Goal: Task Accomplishment & Management: Use online tool/utility

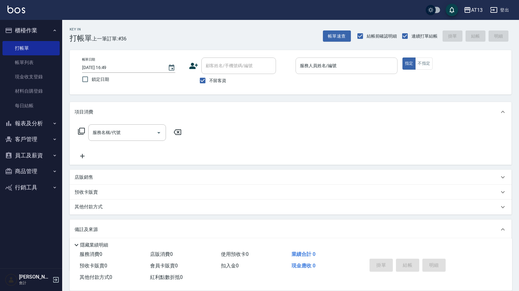
click at [299, 67] on input "服務人員姓名/編號" at bounding box center [346, 65] width 96 height 11
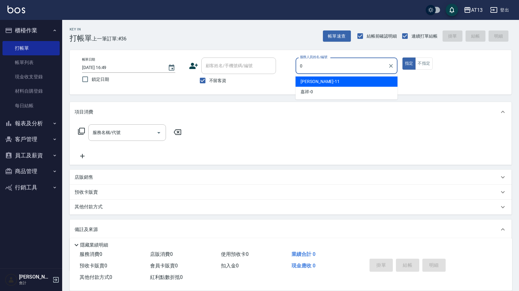
click at [327, 88] on div "嘉祥 -0" at bounding box center [346, 92] width 102 height 10
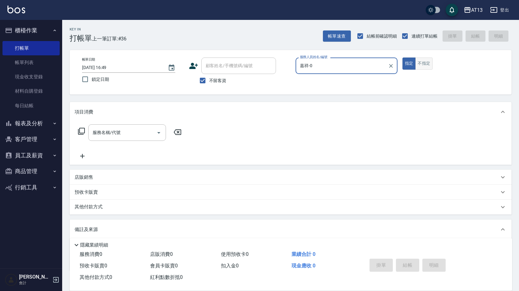
type input "嘉祥-0"
click at [420, 63] on button "不指定" at bounding box center [423, 63] width 17 height 12
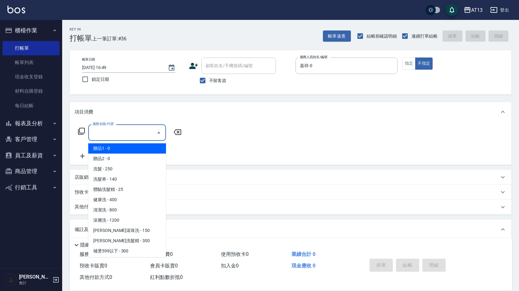
click at [138, 136] on input "服務名稱/代號" at bounding box center [122, 132] width 63 height 11
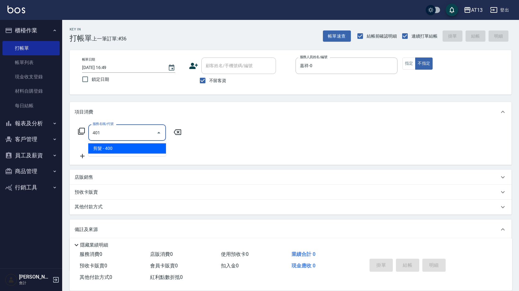
type input "剪髮(401)"
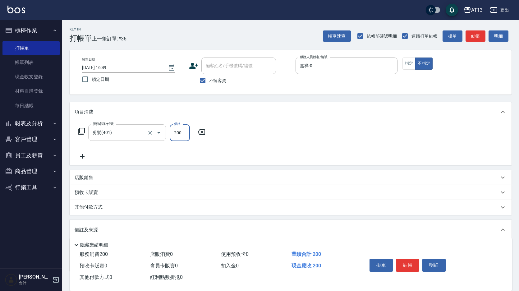
type input "200"
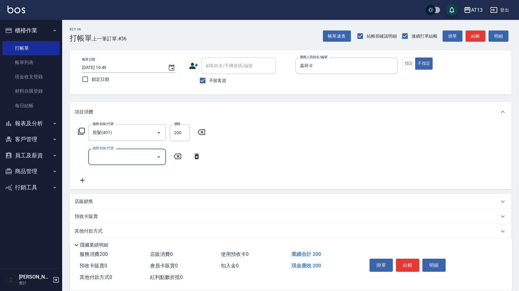
click at [291, 165] on div "服務名稱/代號 剪髮(401) 服務名稱/代號 價格 200 價格 服務名稱/代號 服務名稱/代號" at bounding box center [291, 155] width 442 height 67
click at [410, 261] on button "結帳" at bounding box center [407, 264] width 23 height 13
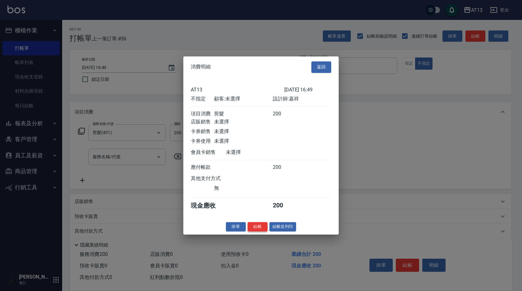
click at [263, 230] on button "結帳" at bounding box center [257, 227] width 20 height 10
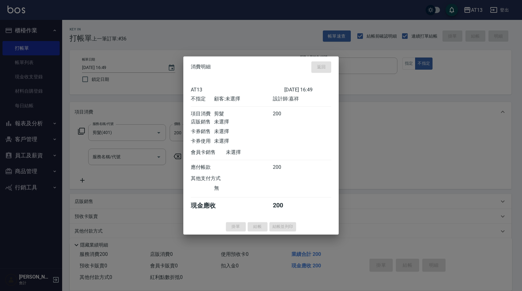
type input "[DATE] 17:42"
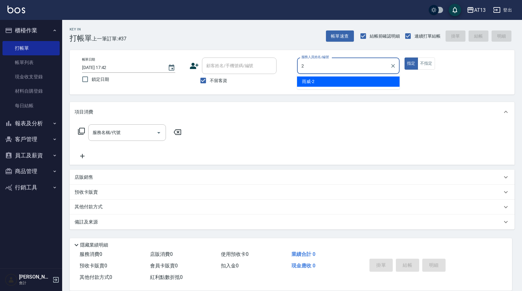
click at [323, 80] on div "雨威 -2" at bounding box center [348, 81] width 102 height 10
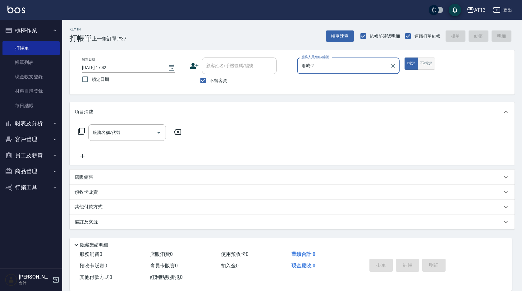
type input "雨威-2"
click at [427, 67] on button "不指定" at bounding box center [425, 63] width 17 height 12
click at [147, 133] on input "服務名稱/代號" at bounding box center [122, 132] width 63 height 11
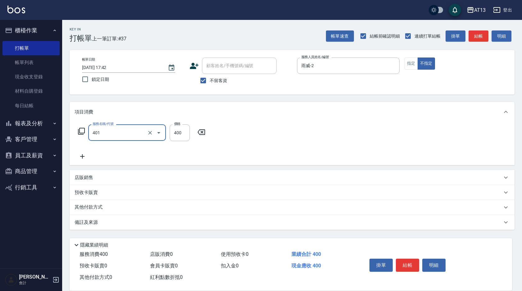
type input "剪髮(401)"
type input "200"
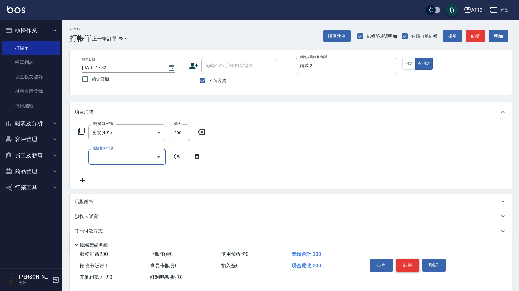
click at [408, 259] on button "結帳" at bounding box center [407, 264] width 23 height 13
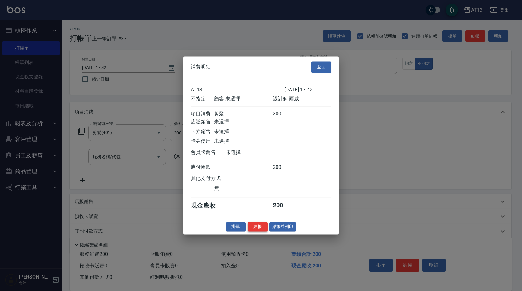
click at [259, 231] on button "結帳" at bounding box center [257, 227] width 20 height 10
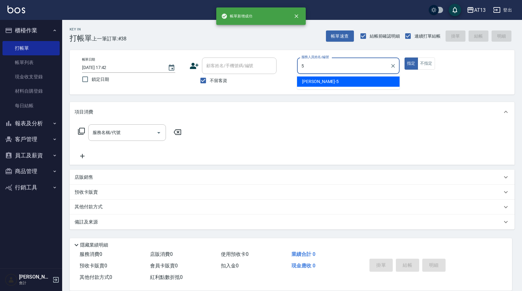
click at [314, 79] on span "[PERSON_NAME] -5" at bounding box center [320, 81] width 37 height 7
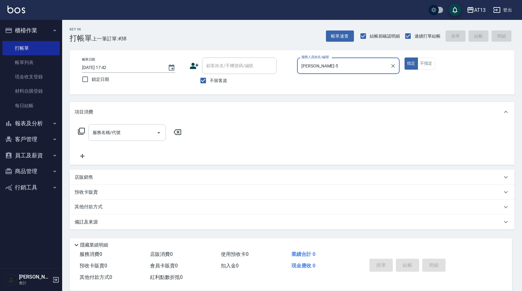
type input "[PERSON_NAME]-5"
click at [113, 134] on input "服務名稱/代號" at bounding box center [122, 132] width 63 height 11
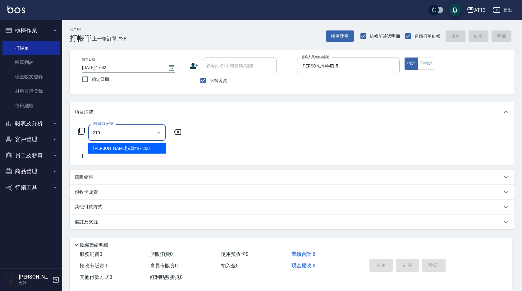
type input "[PERSON_NAME]洗髮精(210)"
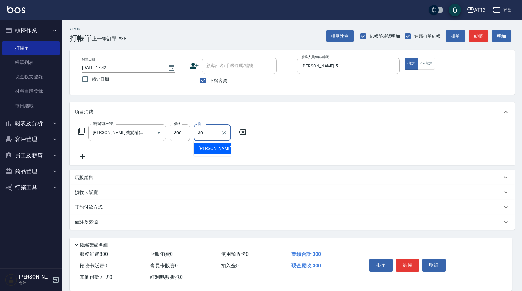
click at [215, 150] on span "[PERSON_NAME]妡 -30" at bounding box center [217, 148] width 39 height 7
type input "[PERSON_NAME]妡-30"
click at [408, 259] on button "結帳" at bounding box center [407, 264] width 23 height 13
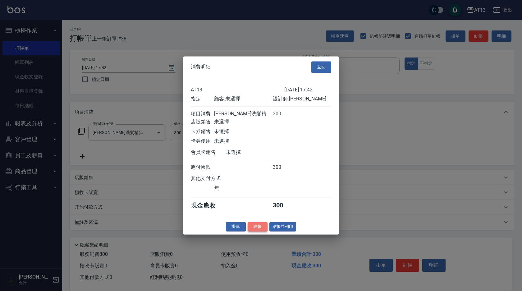
click at [262, 228] on button "結帳" at bounding box center [257, 227] width 20 height 10
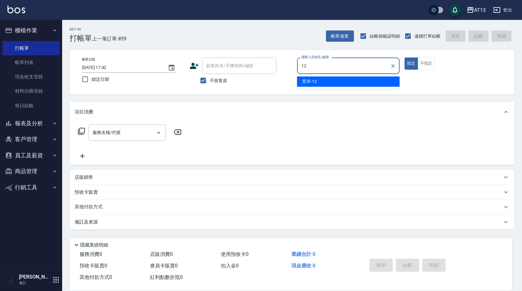
click at [352, 79] on div "育[PERSON_NAME] -12" at bounding box center [348, 81] width 102 height 10
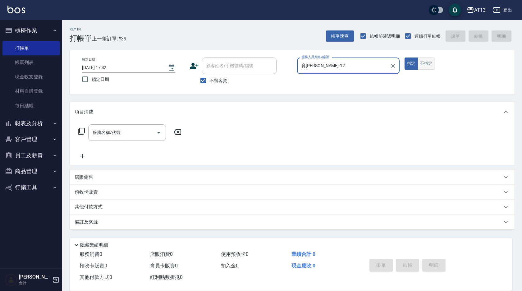
type input "育[PERSON_NAME]-12"
click at [426, 66] on button "不指定" at bounding box center [425, 63] width 17 height 12
click at [129, 129] on input "服務名稱/代號" at bounding box center [122, 132] width 63 height 11
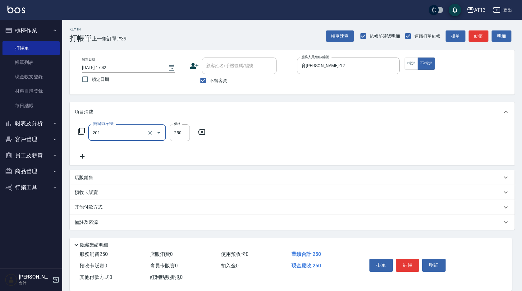
type input "洗髮(201)"
type input "[PERSON_NAME]-28"
click at [407, 267] on button "結帳" at bounding box center [407, 264] width 23 height 13
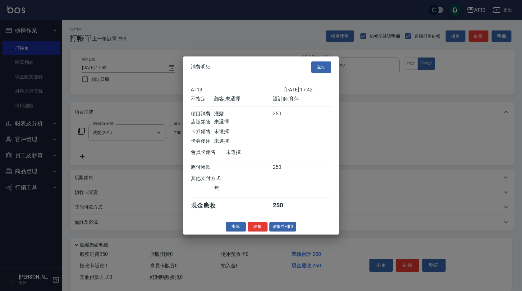
click at [260, 229] on button "結帳" at bounding box center [257, 227] width 20 height 10
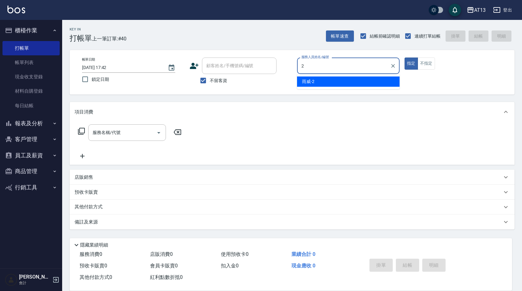
click at [375, 81] on div "雨威 -2" at bounding box center [348, 81] width 102 height 10
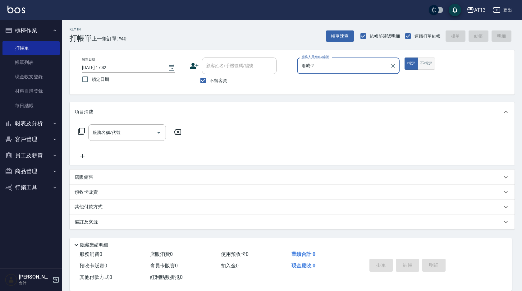
type input "雨威-2"
click at [424, 64] on button "不指定" at bounding box center [425, 63] width 17 height 12
click at [127, 135] on input "服務名稱/代號" at bounding box center [122, 132] width 63 height 11
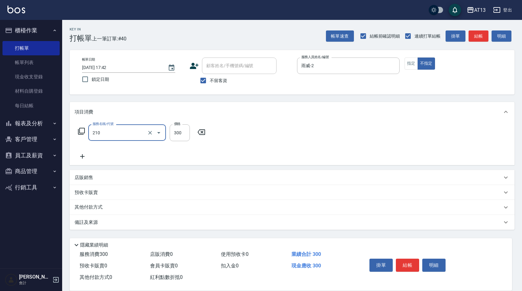
type input "[PERSON_NAME]洗髮精(210)"
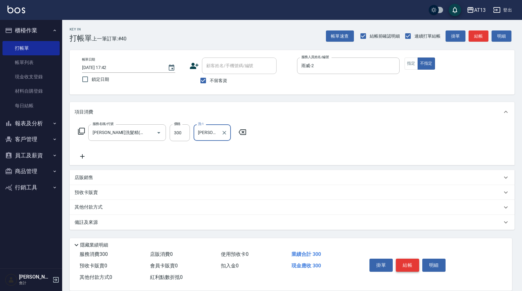
type input "[PERSON_NAME]妡-30"
click at [408, 261] on button "結帳" at bounding box center [407, 264] width 23 height 13
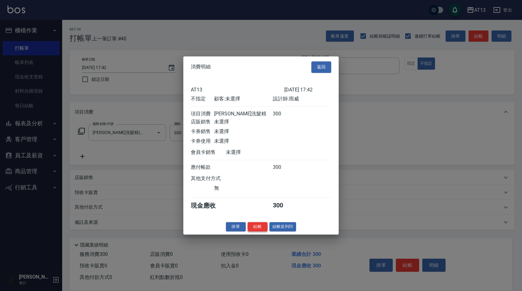
click at [263, 230] on button "結帳" at bounding box center [257, 227] width 20 height 10
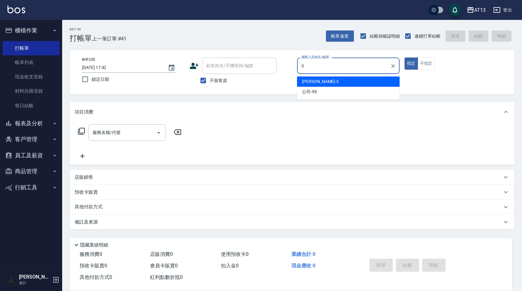
click at [312, 82] on span "[PERSON_NAME] -3" at bounding box center [320, 81] width 37 height 7
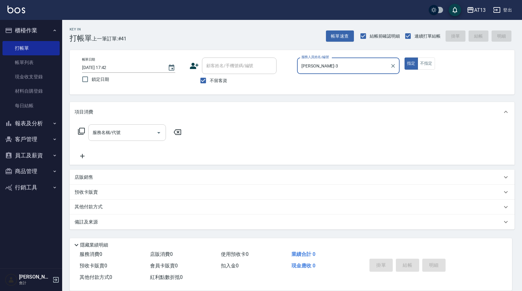
type input "[PERSON_NAME]-3"
click at [141, 131] on input "服務名稱/代號" at bounding box center [122, 132] width 63 height 11
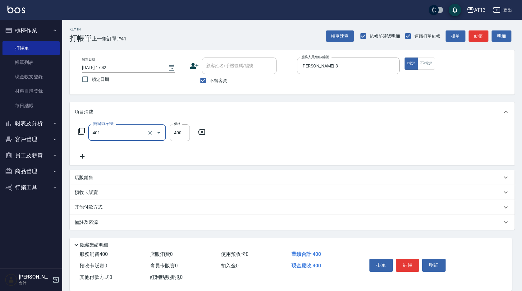
type input "剪髮(401)"
click at [403, 263] on button "結帳" at bounding box center [407, 264] width 23 height 13
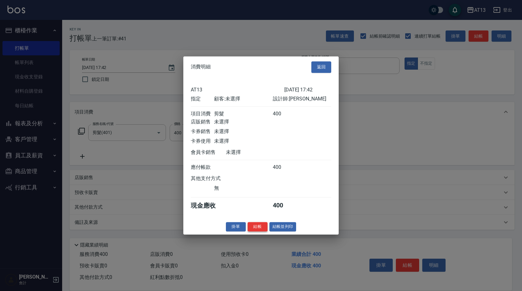
click at [255, 231] on button "結帳" at bounding box center [257, 227] width 20 height 10
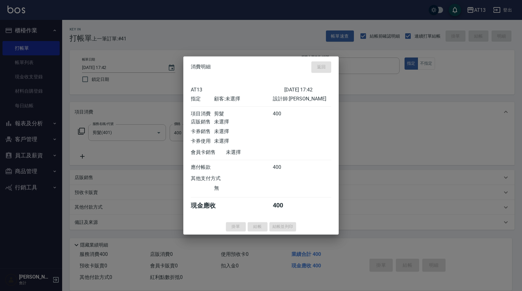
type input "[DATE] 17:43"
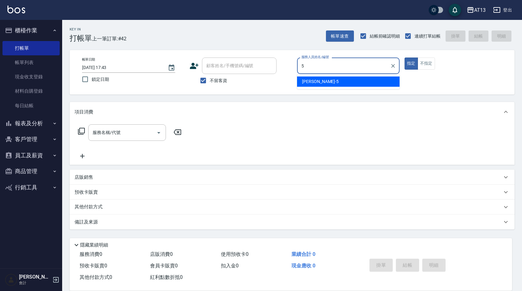
click at [357, 79] on div "[PERSON_NAME] -5" at bounding box center [348, 81] width 102 height 10
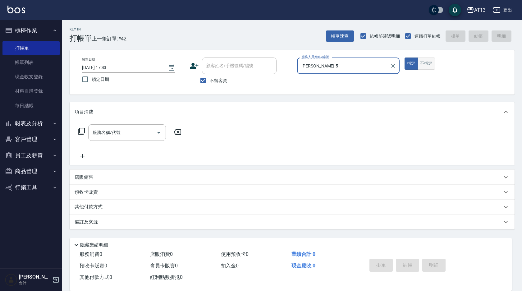
type input "[PERSON_NAME]-5"
click at [422, 65] on button "不指定" at bounding box center [425, 63] width 17 height 12
click at [102, 138] on div "服務名稱/代號" at bounding box center [127, 132] width 78 height 16
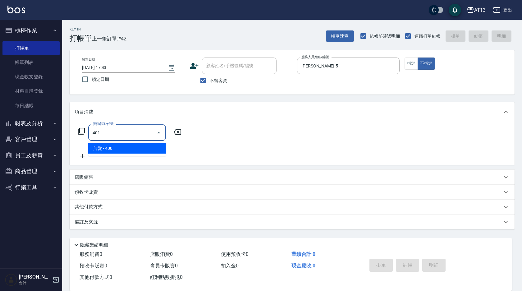
type input "剪髮(401)"
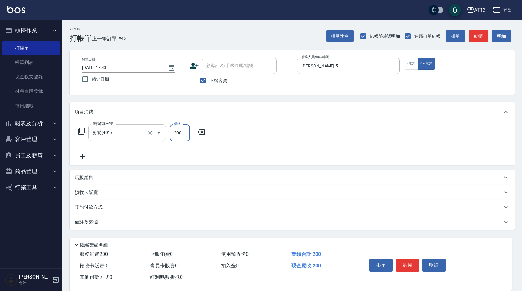
type input "200"
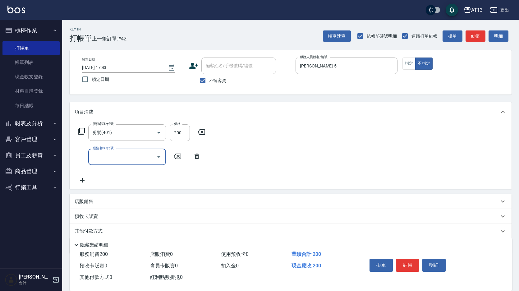
click at [288, 138] on div "服務名稱/代號 剪髮(401) 服務名稱/代號 價格 200 價格 服務名稱/代號 服務名稱/代號" at bounding box center [291, 155] width 442 height 67
click at [407, 260] on button "結帳" at bounding box center [407, 264] width 23 height 13
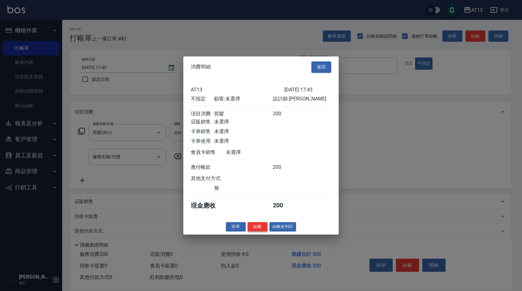
click at [257, 229] on button "結帳" at bounding box center [257, 227] width 20 height 10
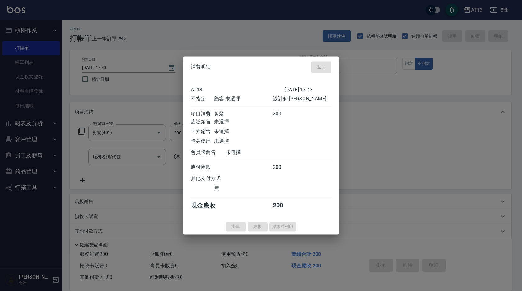
type input "[DATE] 17:56"
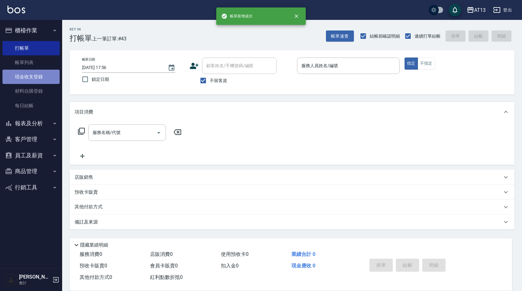
click at [40, 80] on link "現金收支登錄" at bounding box center [30, 77] width 57 height 14
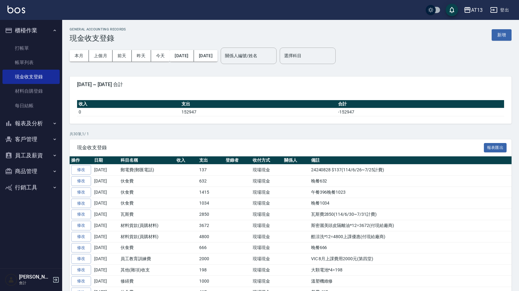
click at [491, 37] on div "GENERAL ACCOUNTING RECORDS 現金收支登錄 新增" at bounding box center [291, 34] width 442 height 15
click at [499, 37] on button "新增" at bounding box center [501, 34] width 20 height 11
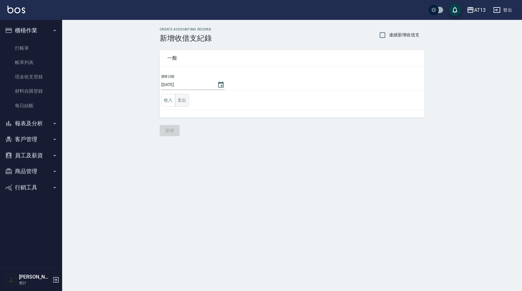
click at [182, 102] on button "支出" at bounding box center [182, 100] width 14 height 13
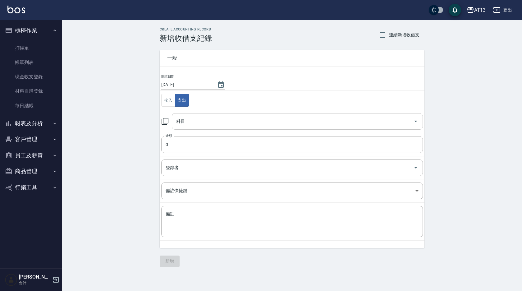
click at [414, 121] on icon "Open" at bounding box center [415, 120] width 7 height 7
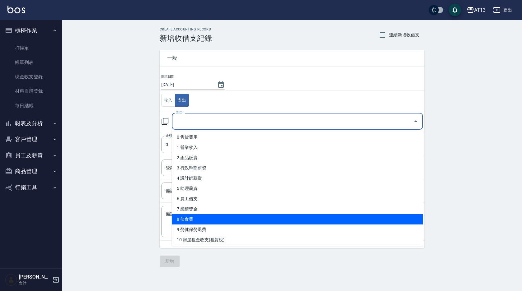
click at [270, 219] on li "8 伙食費" at bounding box center [297, 219] width 251 height 10
type input "8 伙食費"
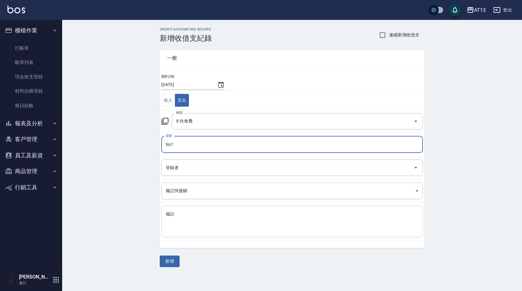
type input "967"
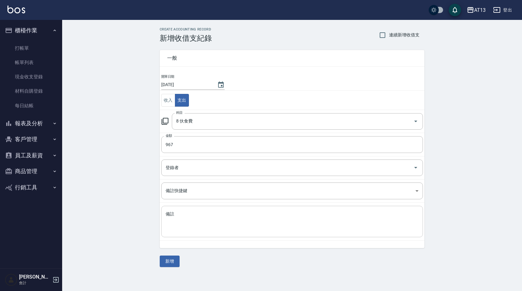
click at [259, 210] on div "x 備註" at bounding box center [291, 221] width 261 height 31
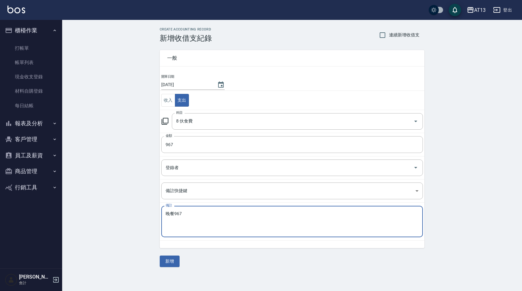
click at [259, 211] on textarea "晚餐967" at bounding box center [291, 221] width 253 height 21
type textarea "晚餐967"
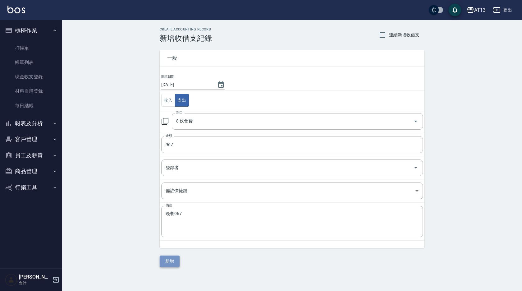
click at [172, 258] on button "新增" at bounding box center [170, 260] width 20 height 11
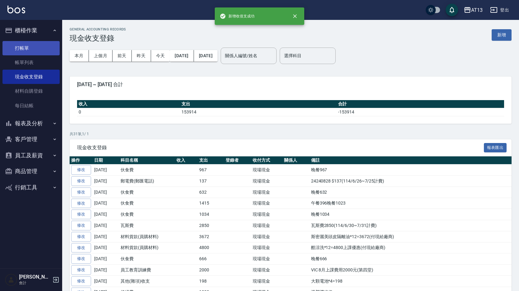
click at [20, 44] on link "打帳單" at bounding box center [30, 48] width 57 height 14
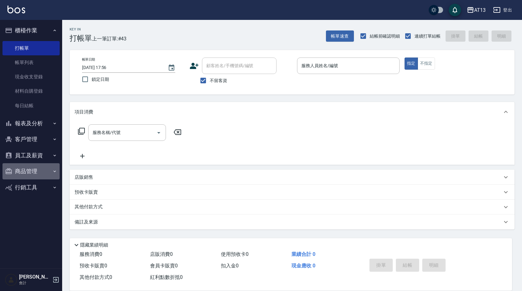
click at [29, 171] on button "商品管理" at bounding box center [30, 171] width 57 height 16
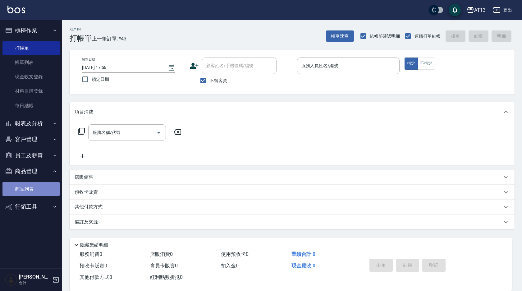
click at [29, 190] on link "商品列表" at bounding box center [30, 189] width 57 height 14
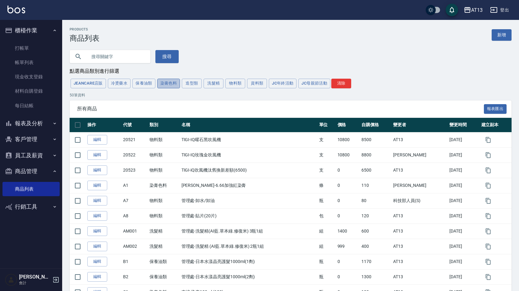
click at [167, 86] on button "染膏色料" at bounding box center [168, 84] width 23 height 10
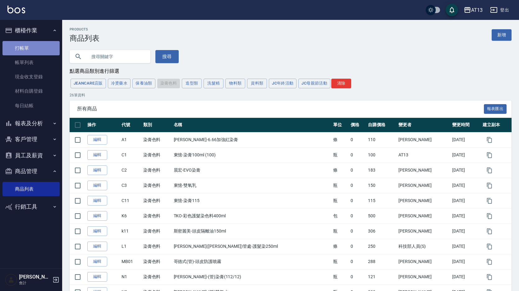
click at [28, 50] on link "打帳單" at bounding box center [30, 48] width 57 height 14
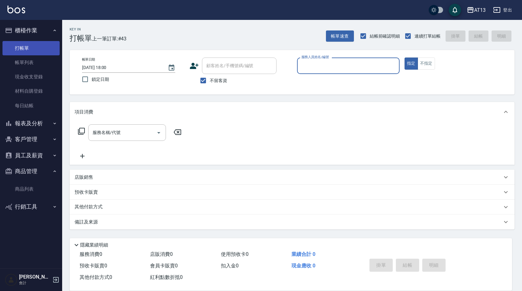
click at [28, 50] on link "打帳單" at bounding box center [30, 48] width 57 height 14
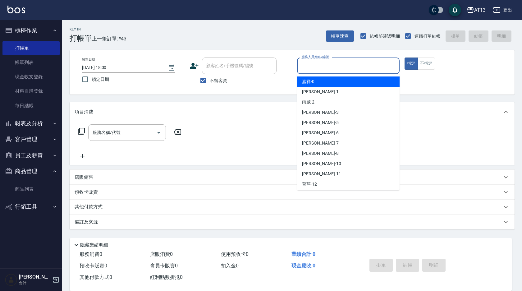
click at [338, 63] on input "服務人員姓名/編號" at bounding box center [348, 65] width 97 height 11
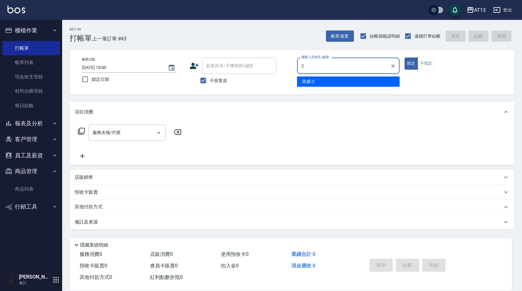
click at [339, 81] on div "雨威 -2" at bounding box center [348, 81] width 102 height 10
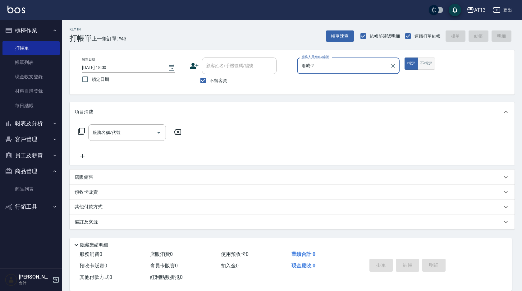
type input "雨威-2"
click at [430, 64] on button "不指定" at bounding box center [425, 63] width 17 height 12
click at [137, 130] on input "服務名稱/代號" at bounding box center [122, 132] width 63 height 11
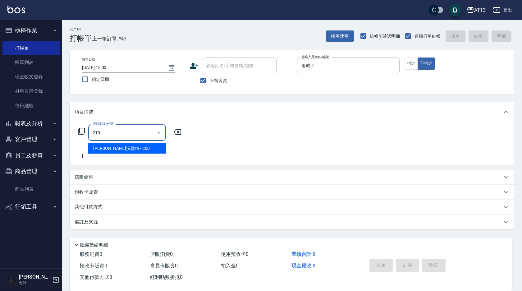
type input "[PERSON_NAME]洗髮精(210)"
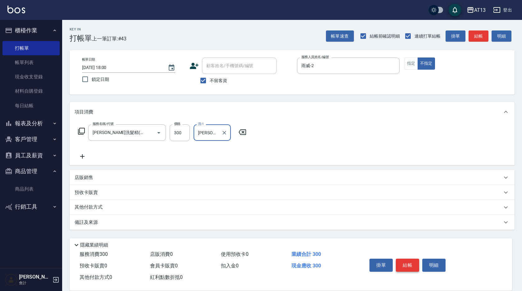
type input "[PERSON_NAME]-28"
click at [410, 262] on button "結帳" at bounding box center [407, 264] width 23 height 13
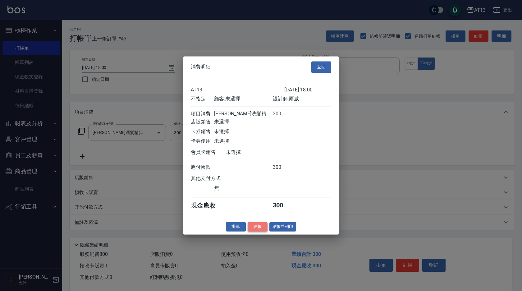
click at [262, 228] on button "結帳" at bounding box center [257, 227] width 20 height 10
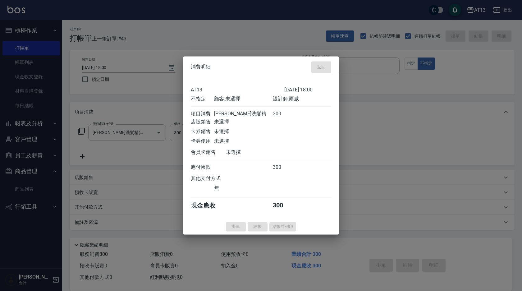
type input "[DATE] 18:05"
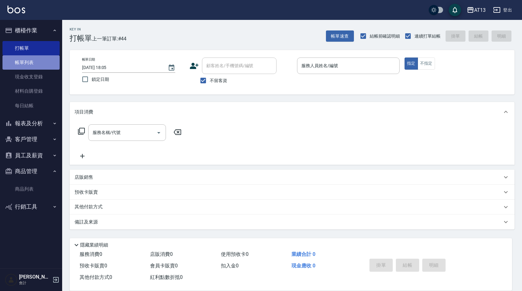
click at [23, 59] on link "帳單列表" at bounding box center [30, 62] width 57 height 14
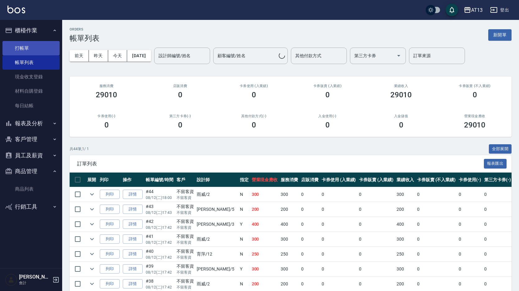
click at [24, 47] on link "打帳單" at bounding box center [30, 48] width 57 height 14
